Goal: Task Accomplishment & Management: Manage account settings

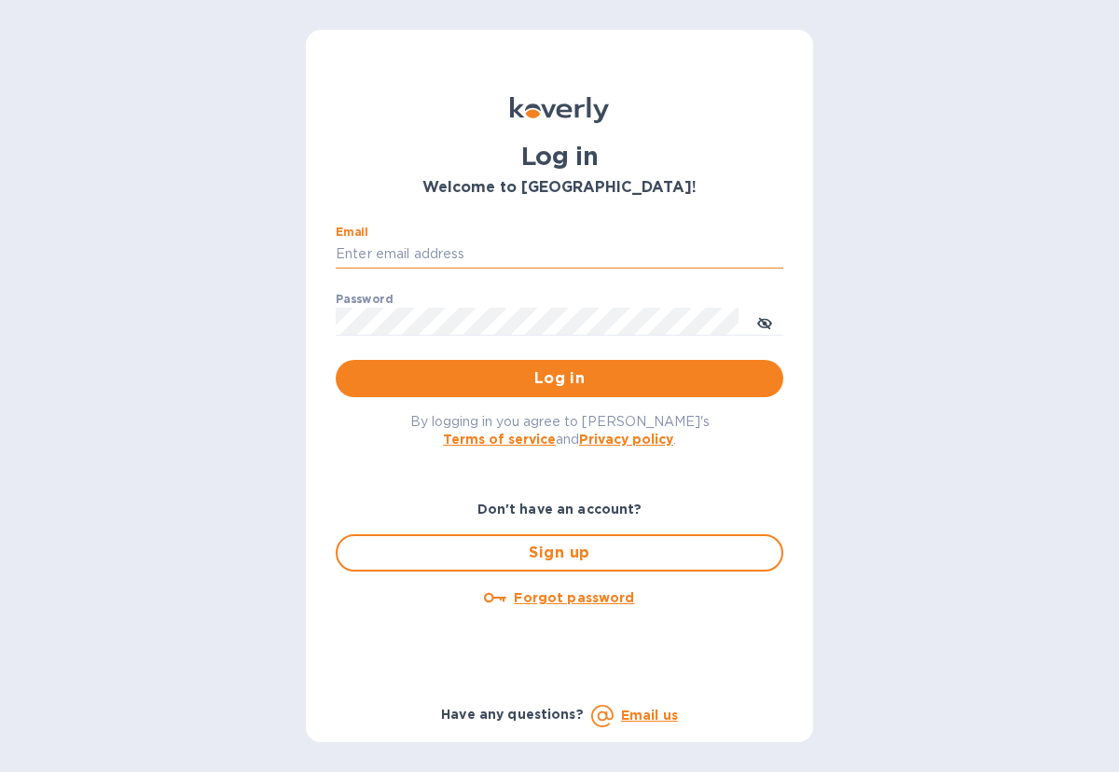
drag, startPoint x: 395, startPoint y: 251, endPoint x: 383, endPoint y: 248, distance: 12.4
click at [390, 250] on input "Email" at bounding box center [560, 255] width 448 height 28
drag, startPoint x: 519, startPoint y: 257, endPoint x: 536, endPoint y: 256, distance: 17.7
click at [522, 258] on input "[PERSON_NAME][EMAIL_ADDRESS][DOMAIN_NAME]" at bounding box center [560, 255] width 448 height 28
drag, startPoint x: 382, startPoint y: 255, endPoint x: 275, endPoint y: 240, distance: 108.3
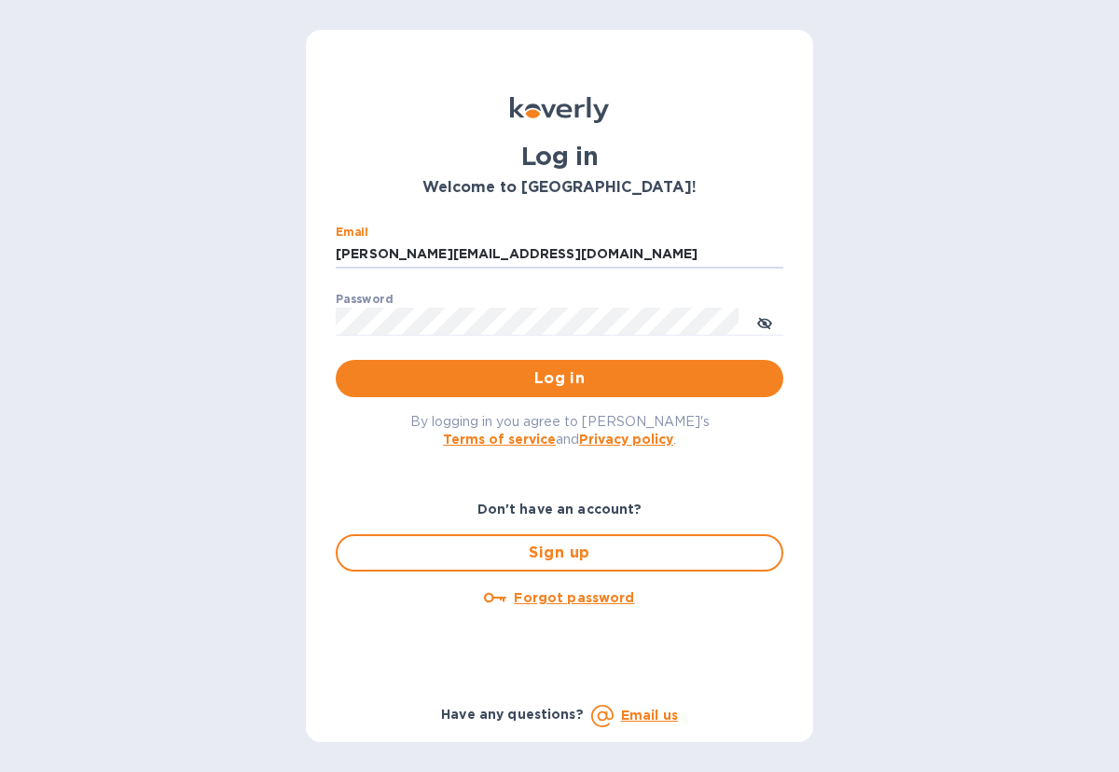
click at [278, 241] on div "Log in Welcome to [GEOGRAPHIC_DATA]! Email [PERSON_NAME][EMAIL_ADDRESS][DOMAIN_…" at bounding box center [559, 386] width 1119 height 772
type input "[PERSON_NAME][EMAIL_ADDRESS][DOMAIN_NAME]"
click at [336, 360] on button "Log in" at bounding box center [560, 378] width 448 height 37
